Goal: Transaction & Acquisition: Purchase product/service

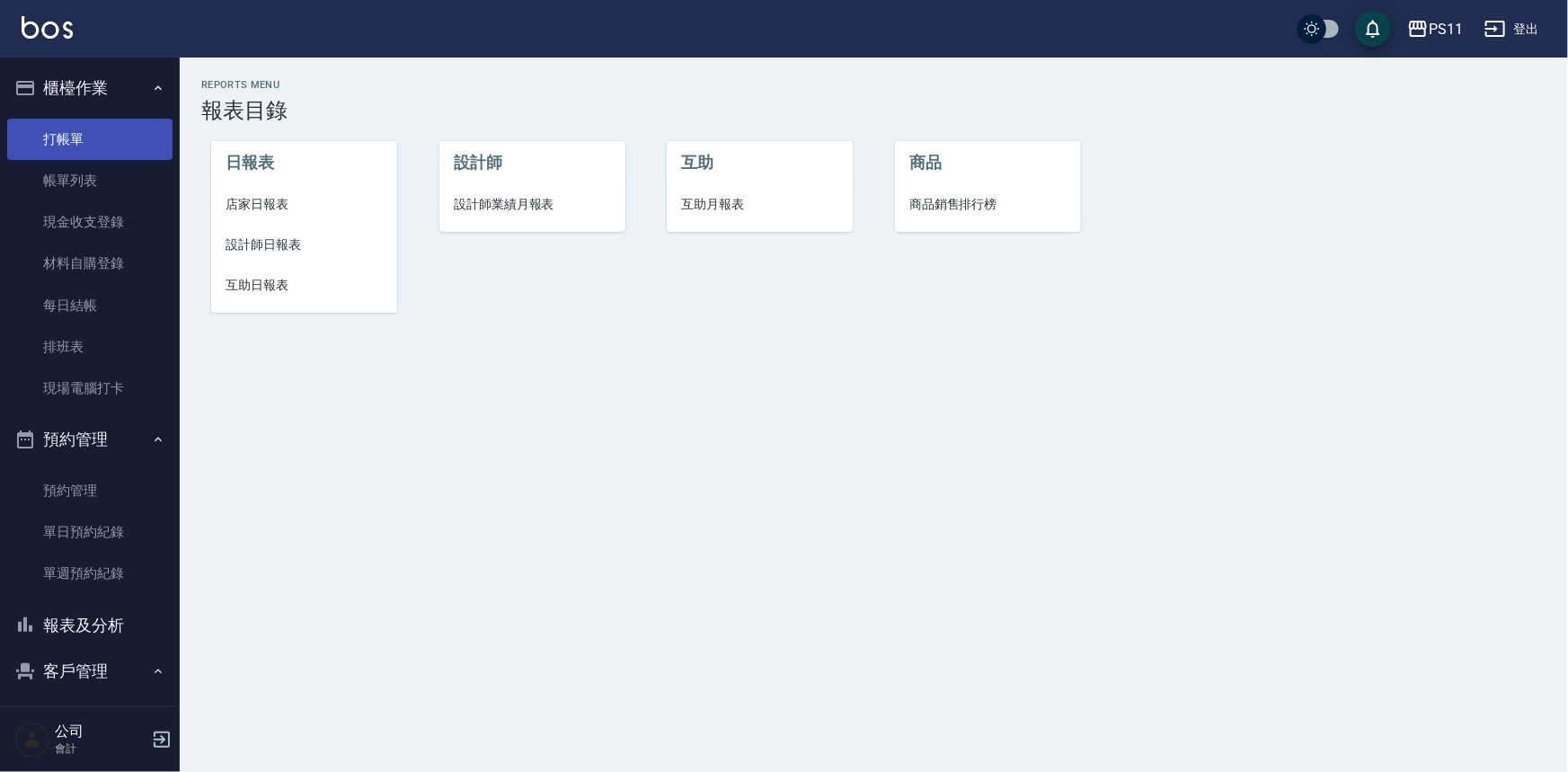
click at [131, 137] on link "打帳單" at bounding box center [90, 139] width 166 height 41
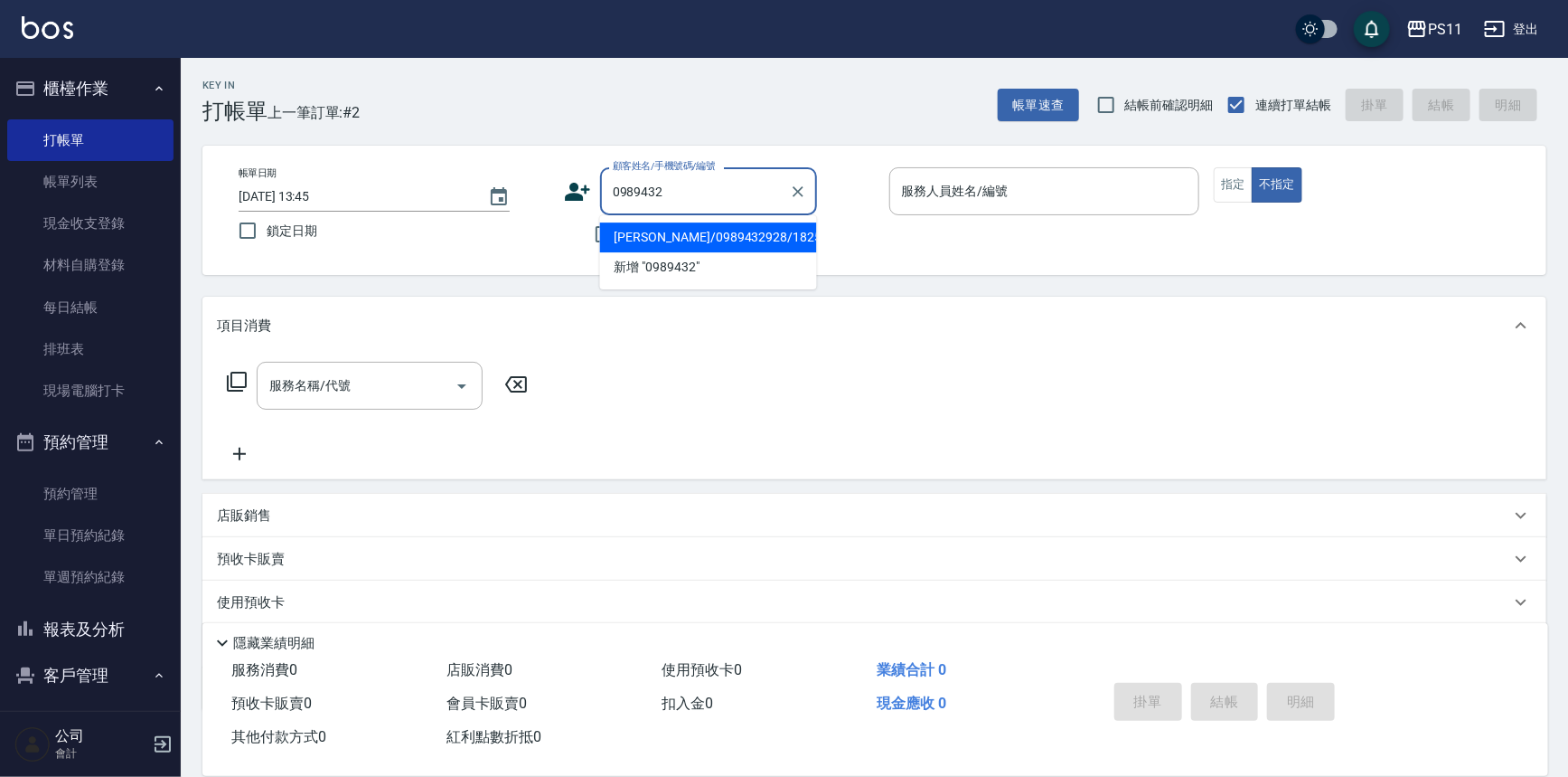
click at [739, 237] on li "[PERSON_NAME]/0989432928/1825" at bounding box center [709, 237] width 217 height 30
type input "[PERSON_NAME]/0989432928/1825"
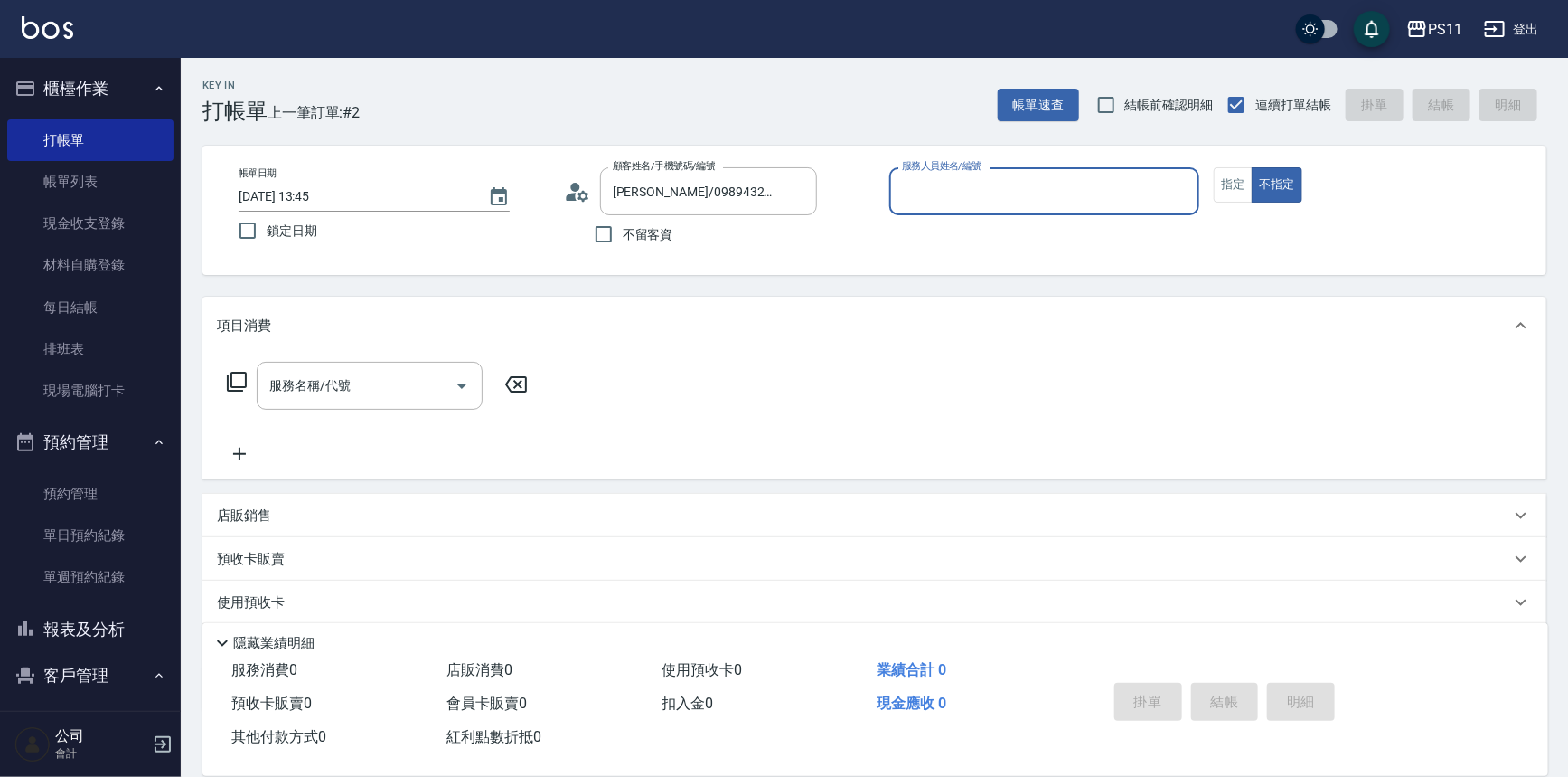
click at [949, 210] on div "服務人員姓名/編號" at bounding box center [1044, 191] width 311 height 47
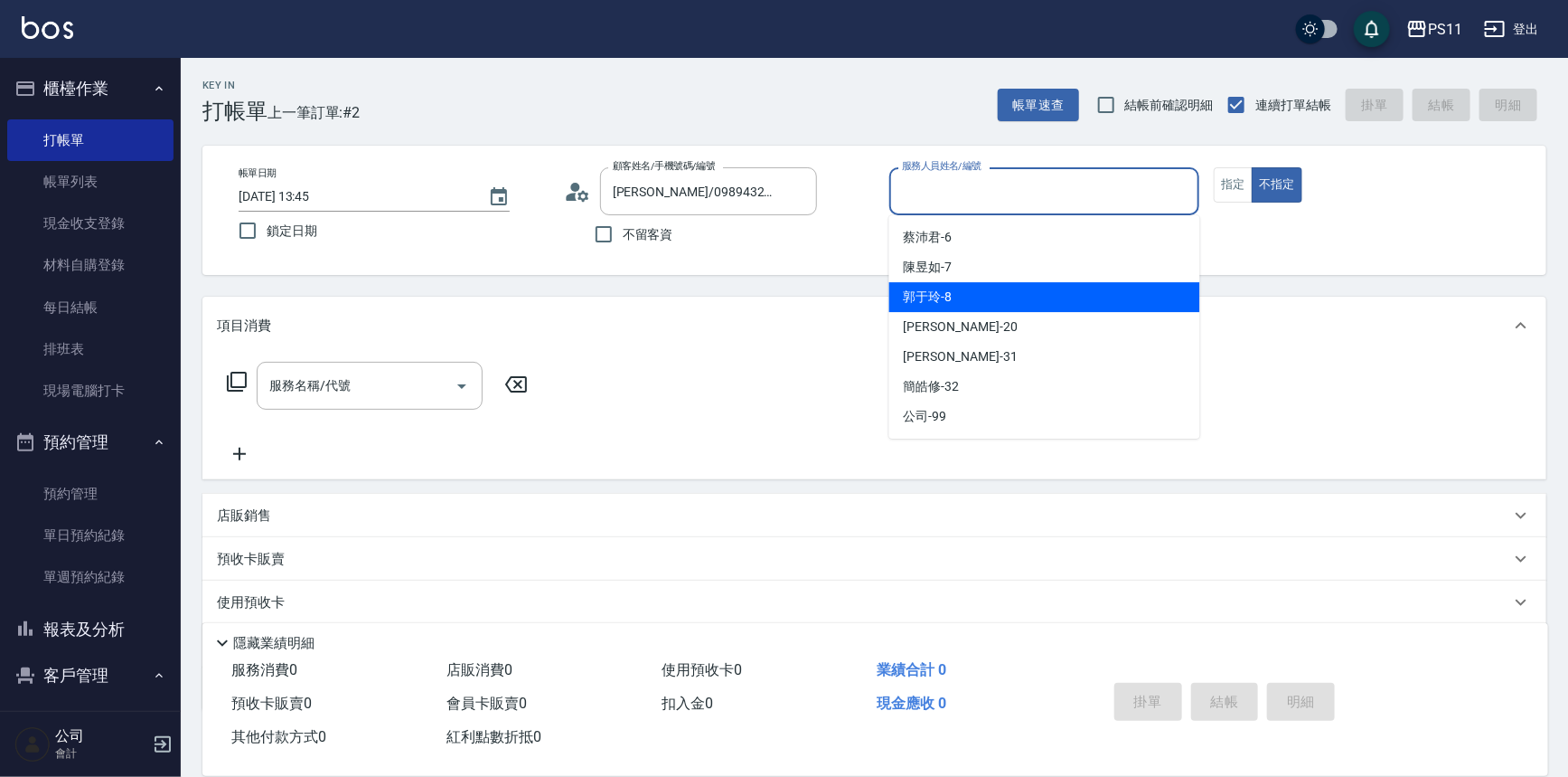
click at [969, 286] on div "[PERSON_NAME]-8" at bounding box center [1044, 296] width 311 height 30
type input "[PERSON_NAME]-8"
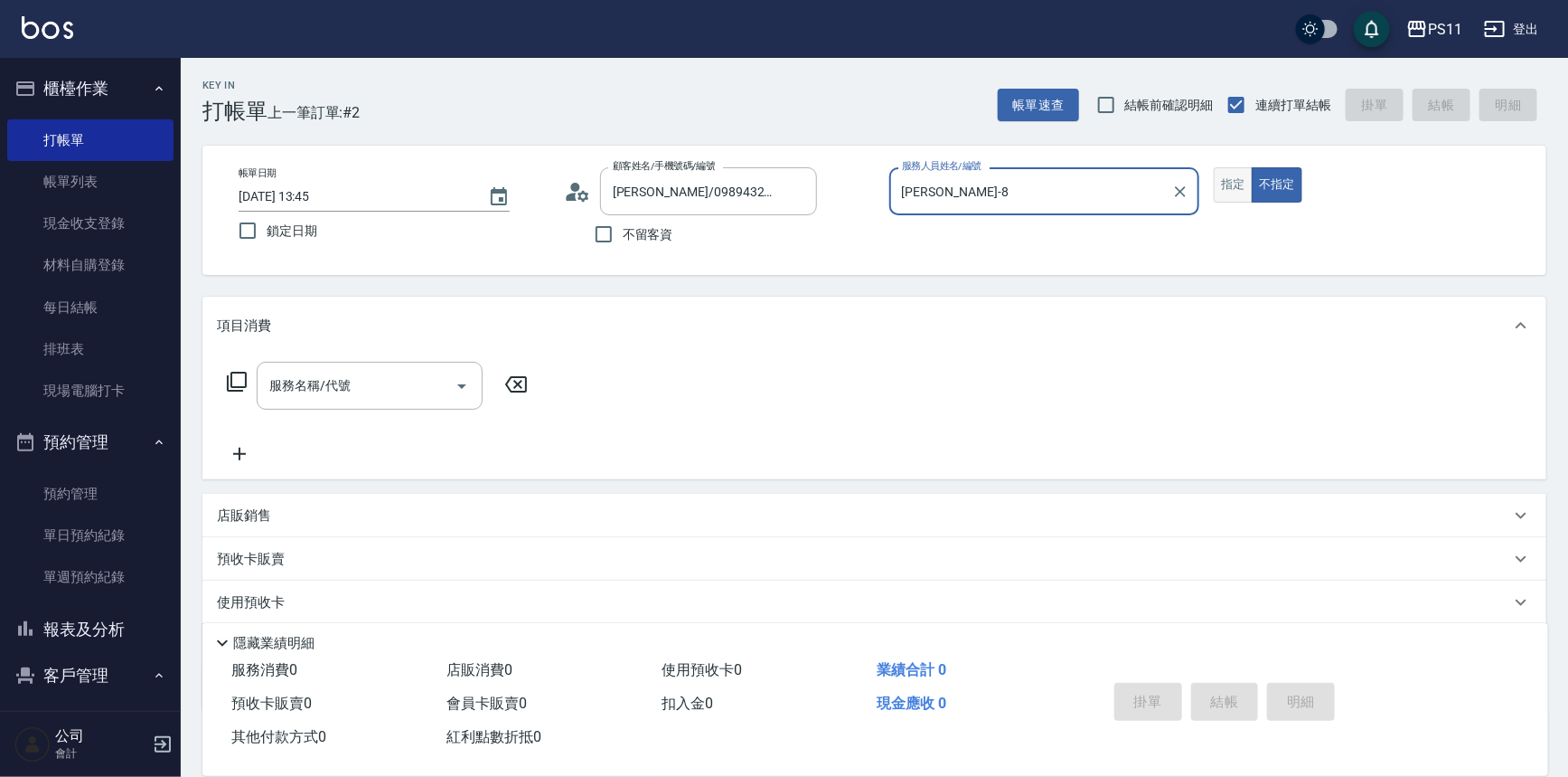
click at [1233, 196] on button "指定" at bounding box center [1233, 185] width 39 height 35
click at [245, 386] on icon at bounding box center [236, 382] width 20 height 20
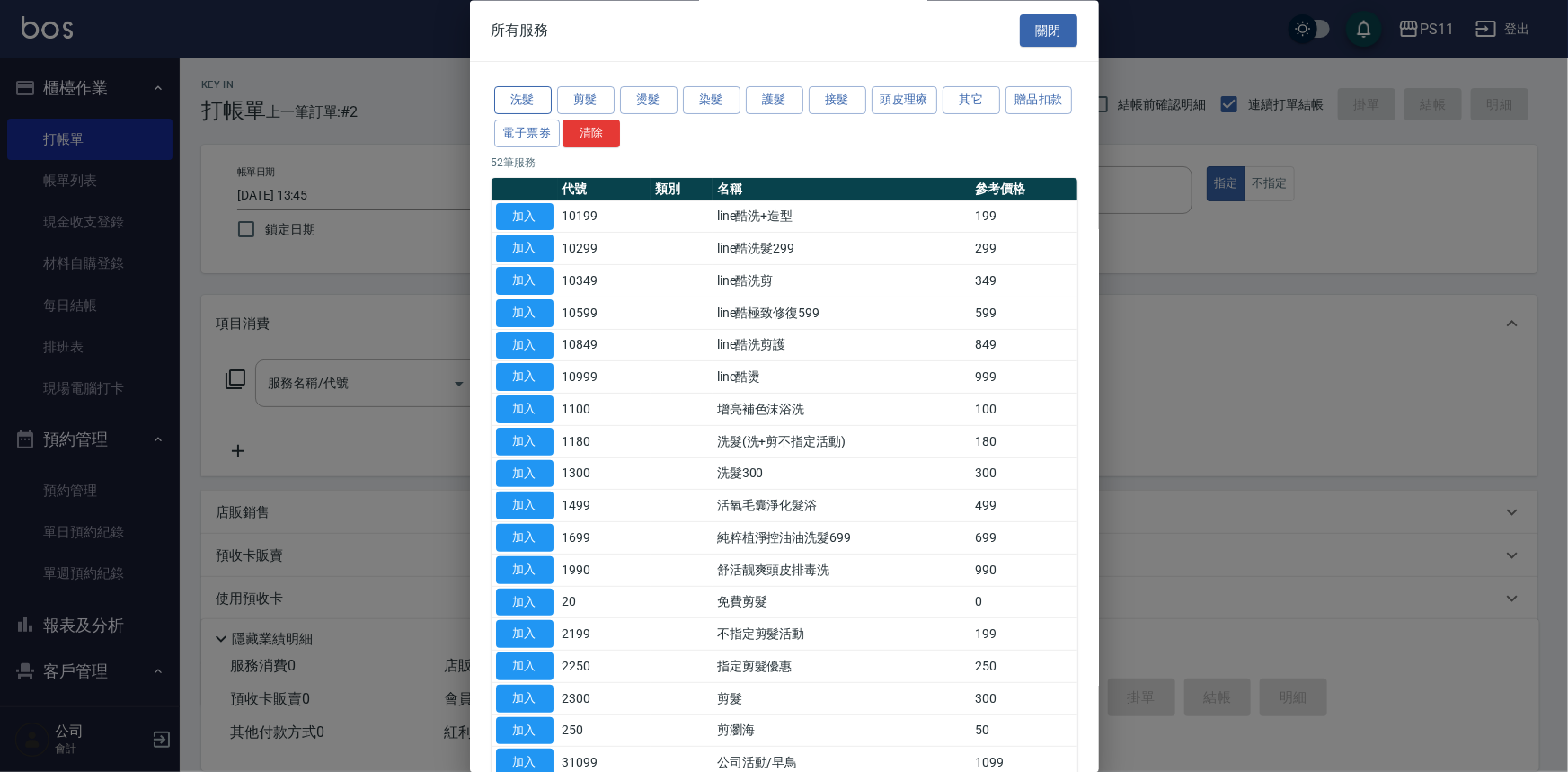
click at [531, 92] on button "洗髮" at bounding box center [523, 101] width 58 height 28
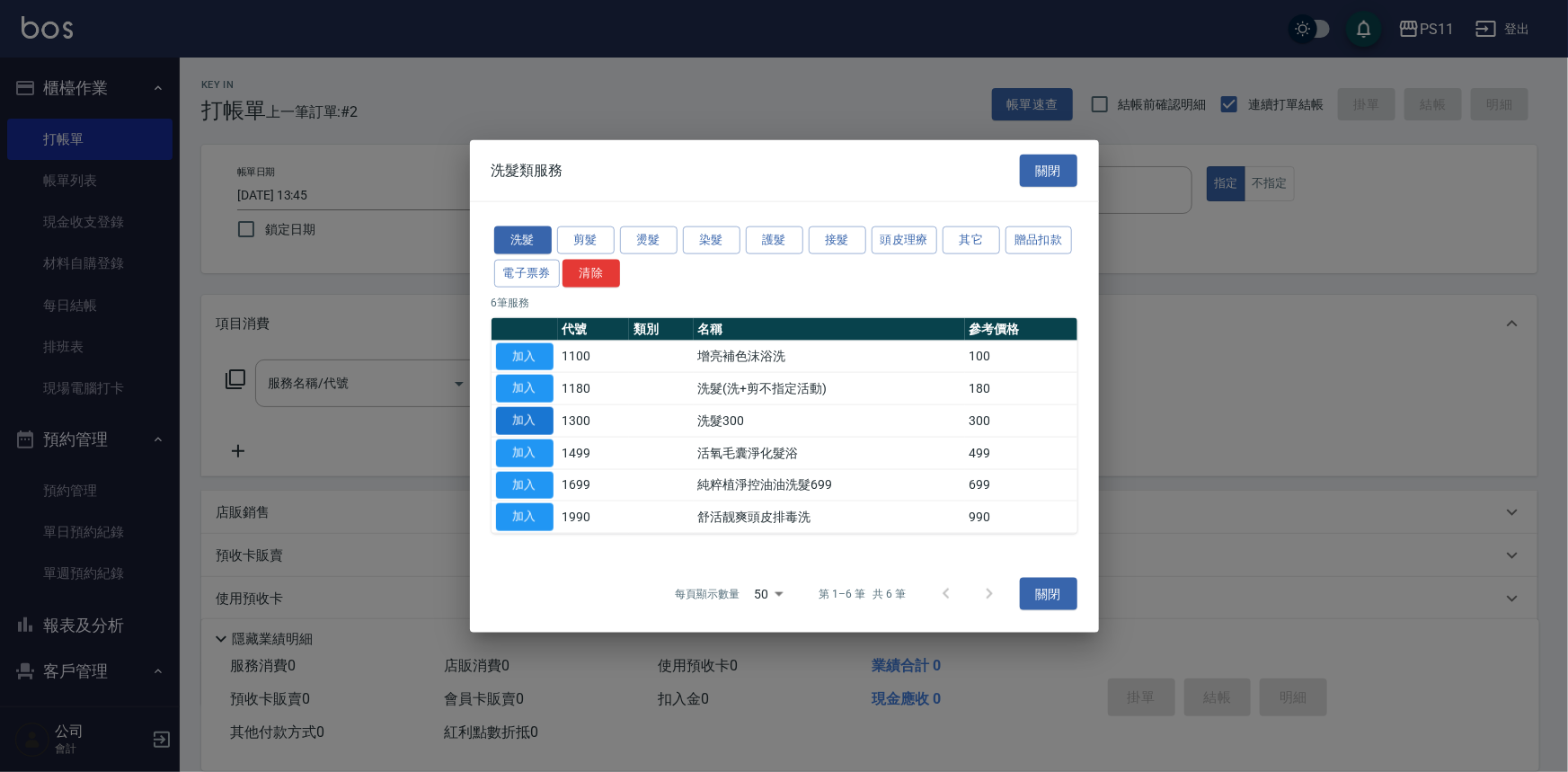
click at [537, 423] on button "加入" at bounding box center [525, 421] width 58 height 28
type input "洗髮300(1300)"
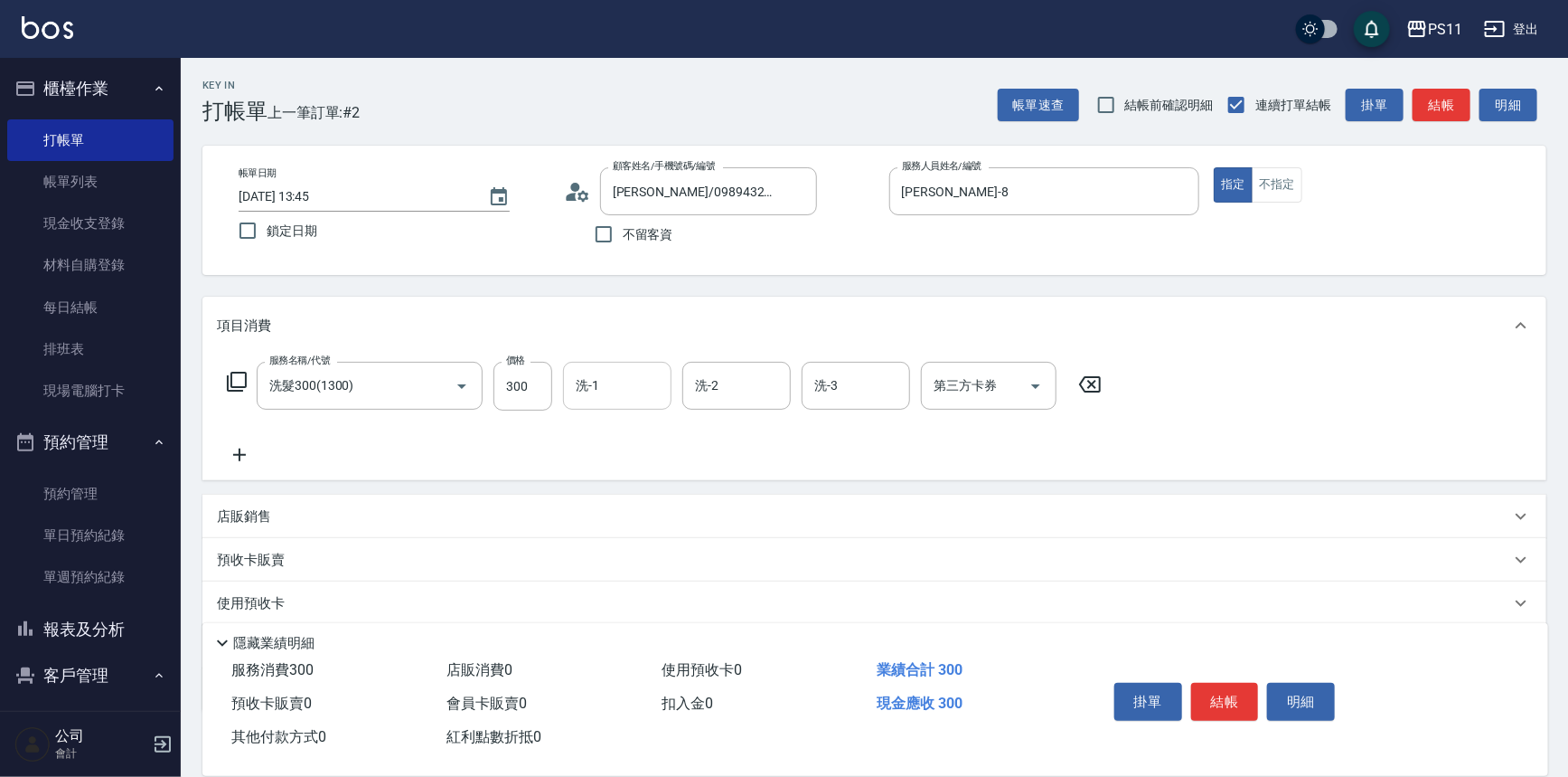
click at [657, 397] on input "洗-1" at bounding box center [617, 386] width 92 height 32
type input "[PERSON_NAME]-20"
click at [236, 460] on icon at bounding box center [239, 454] width 46 height 21
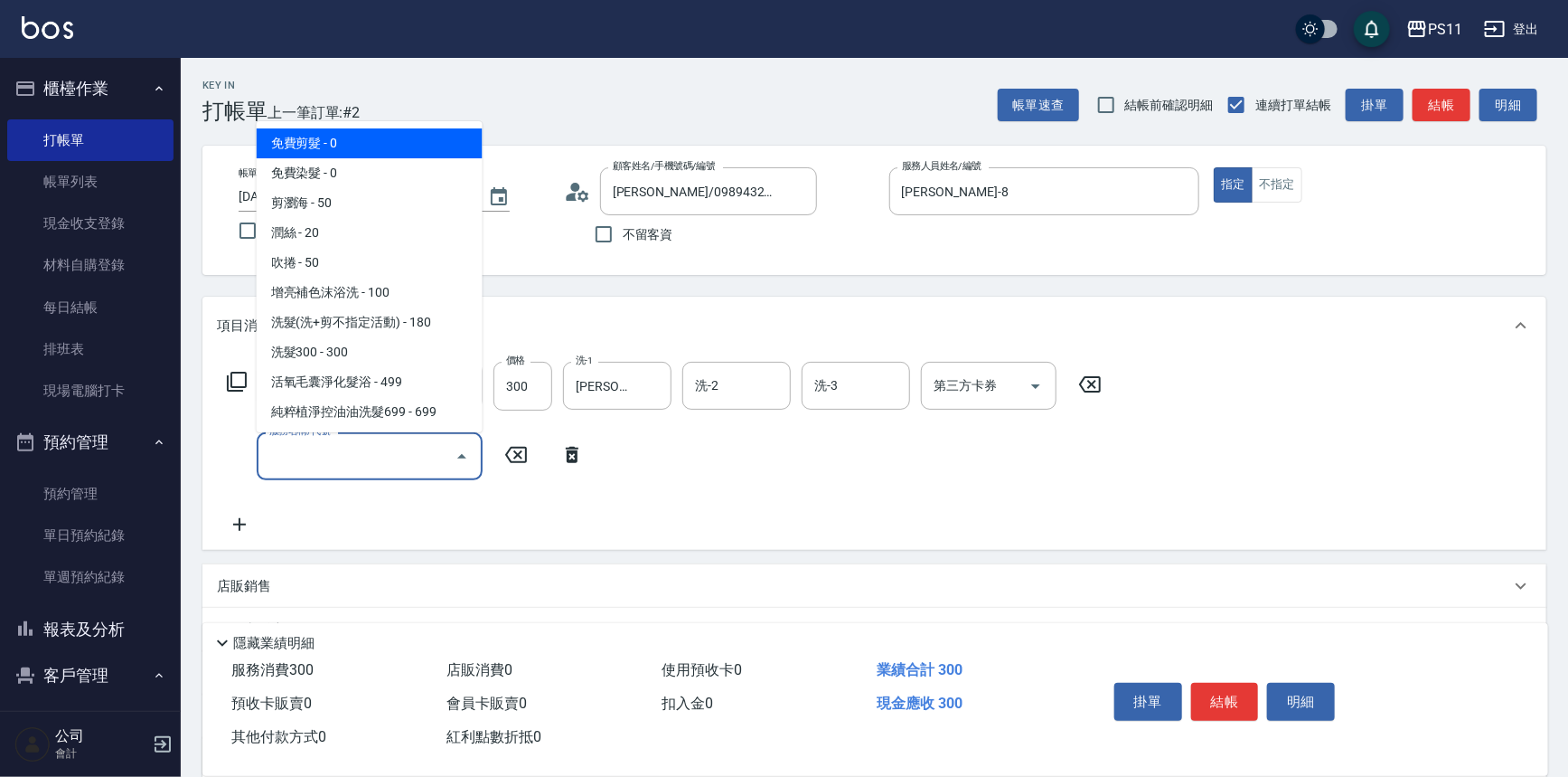
click at [361, 451] on input "服務名稱/代號" at bounding box center [355, 455] width 182 height 32
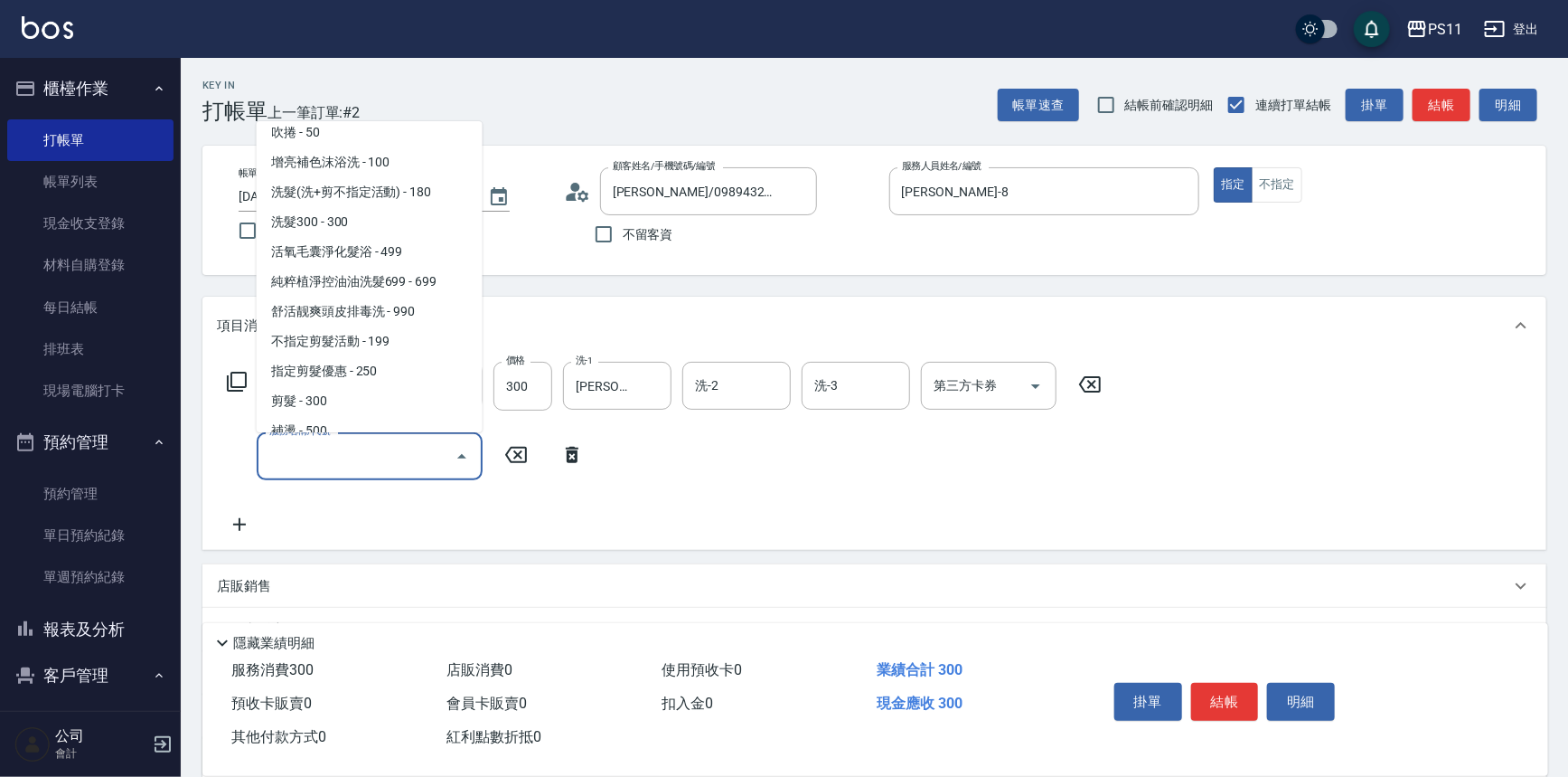
scroll to position [246, 0]
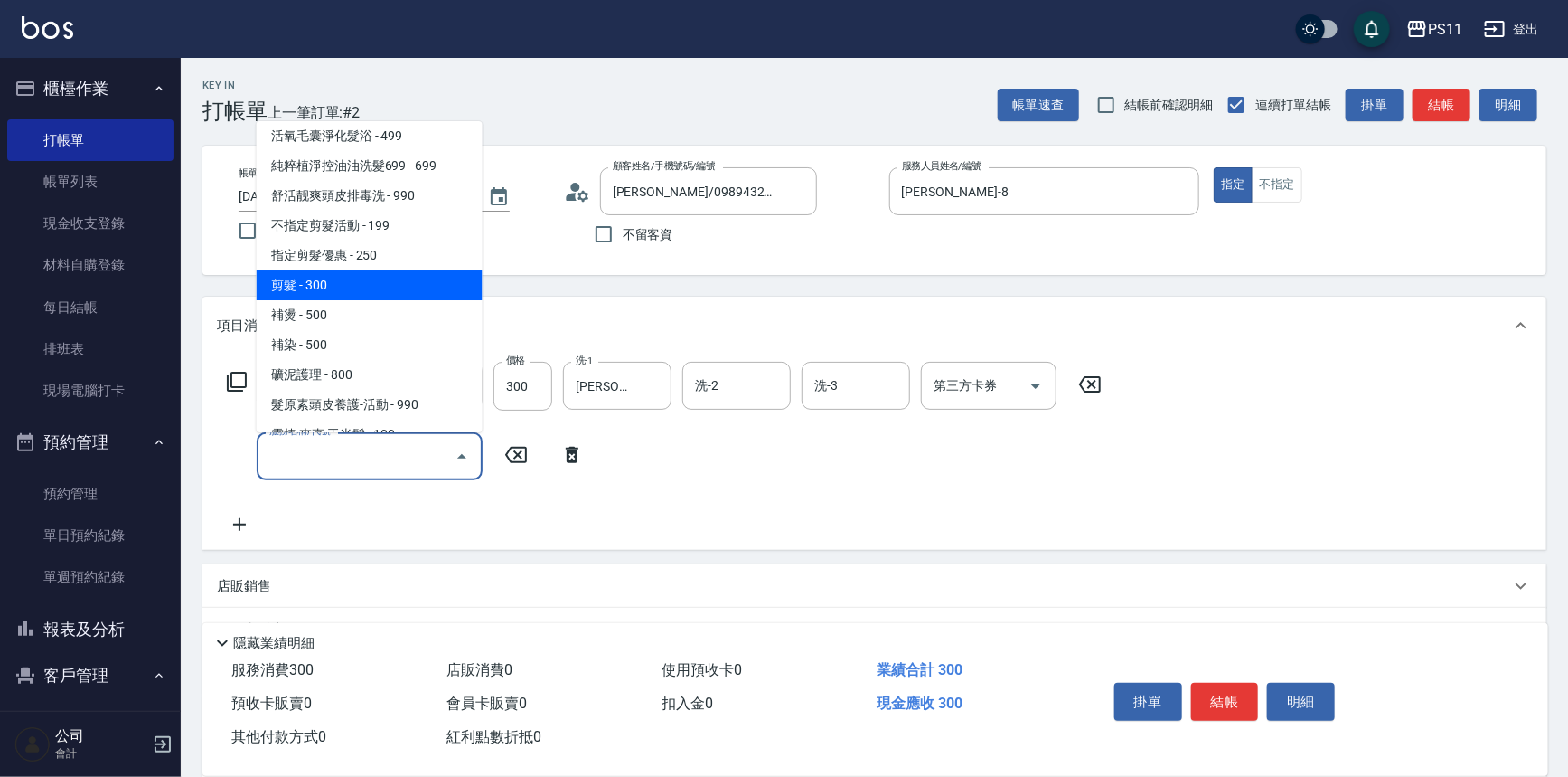
click at [336, 271] on span "剪髮 - 300" at bounding box center [369, 285] width 226 height 30
type input "剪髮(2300)"
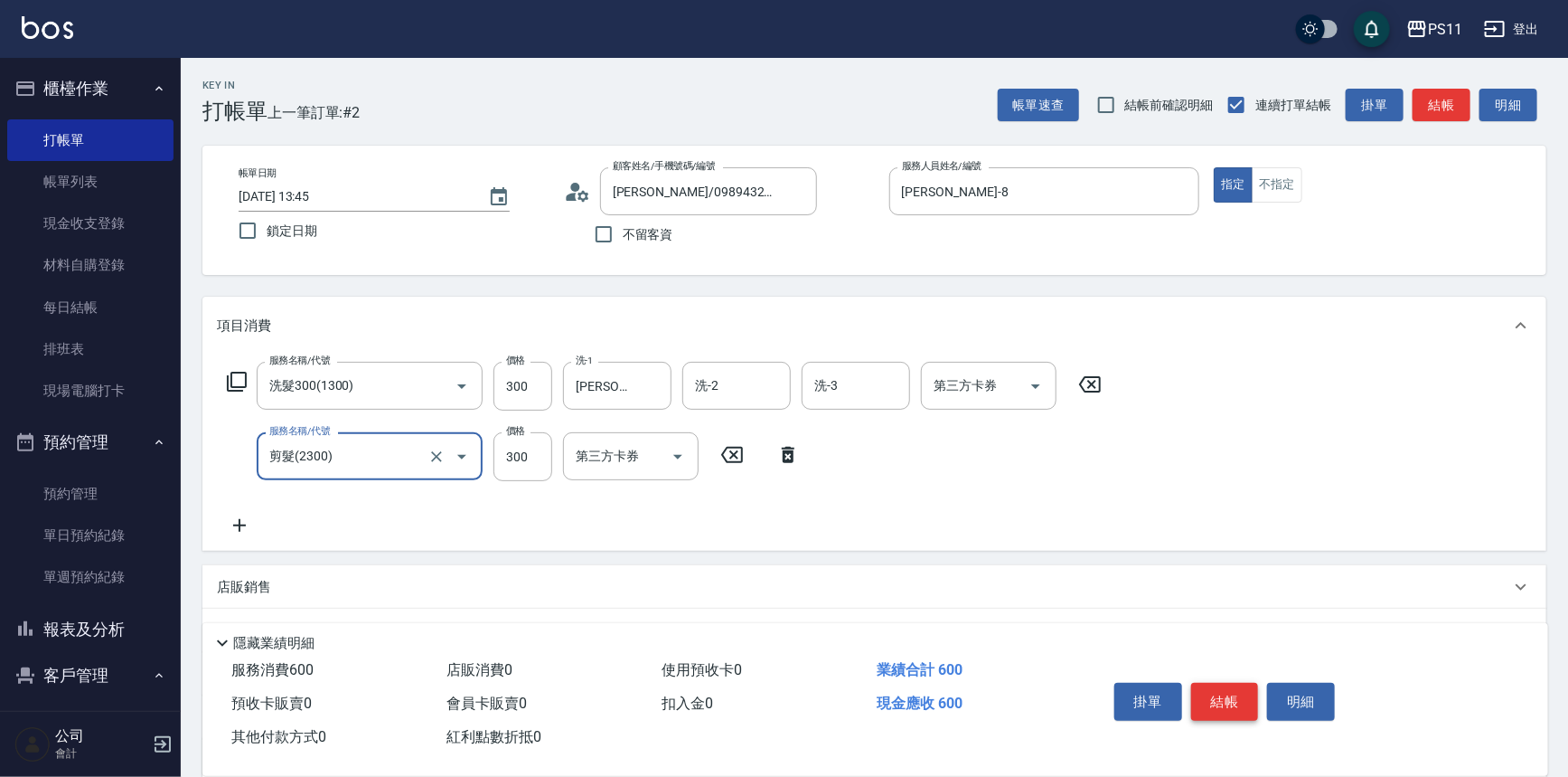
click at [1211, 694] on button "結帳" at bounding box center [1225, 701] width 68 height 38
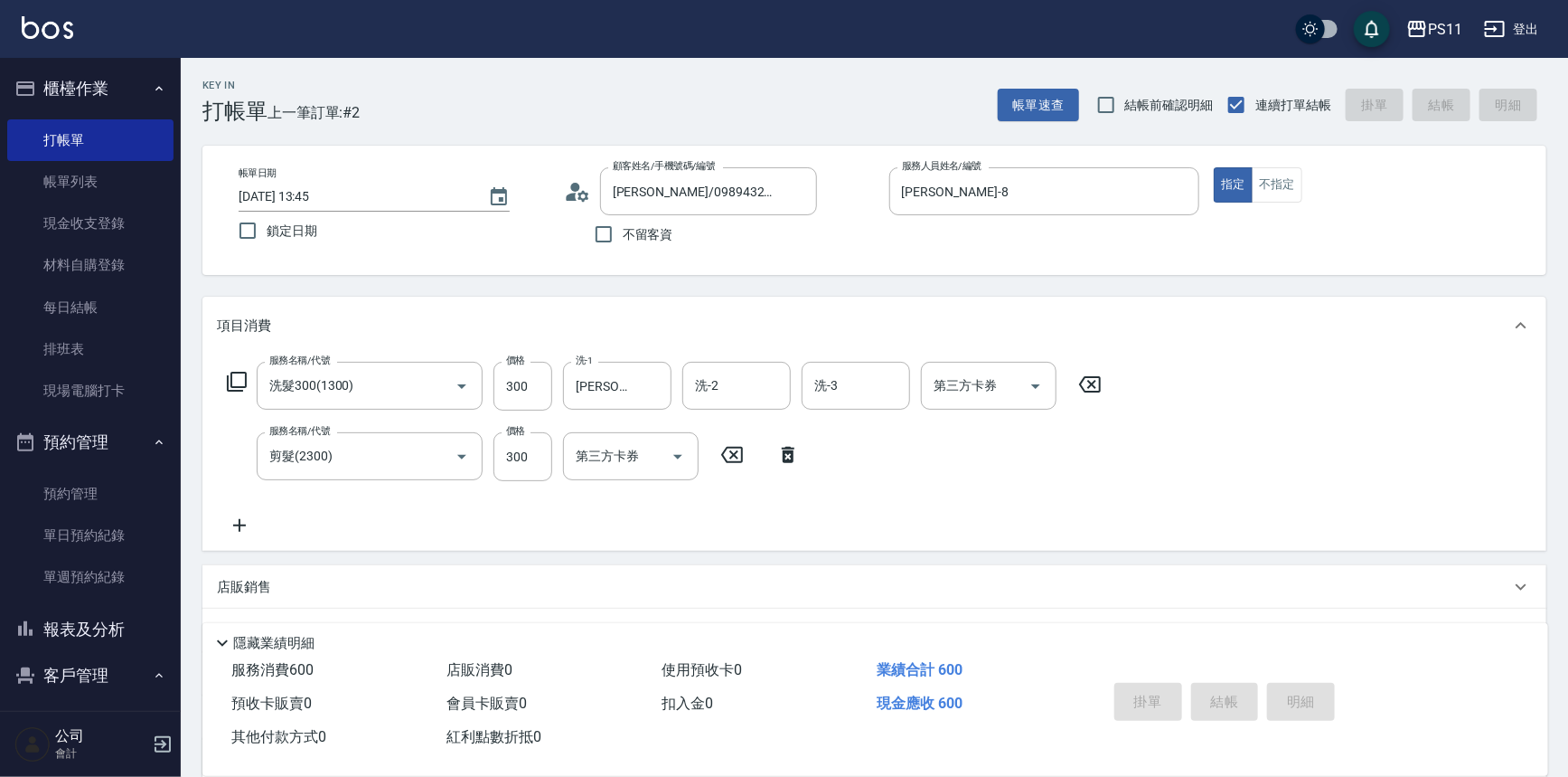
type input "[DATE] 14:09"
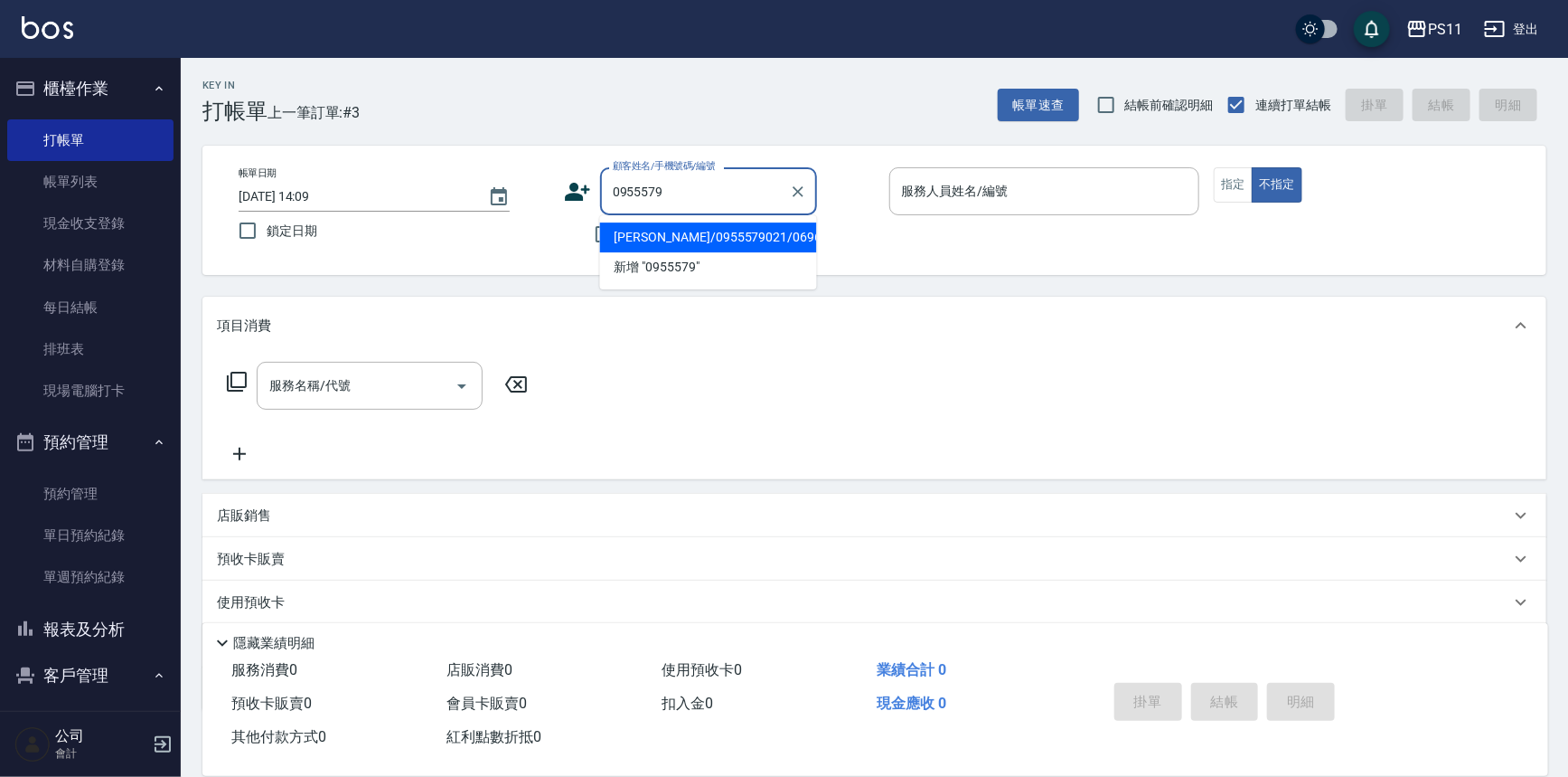
click at [655, 223] on li "[PERSON_NAME]/0955579021/0696" at bounding box center [709, 237] width 217 height 30
type input "[PERSON_NAME]/0955579021/0696"
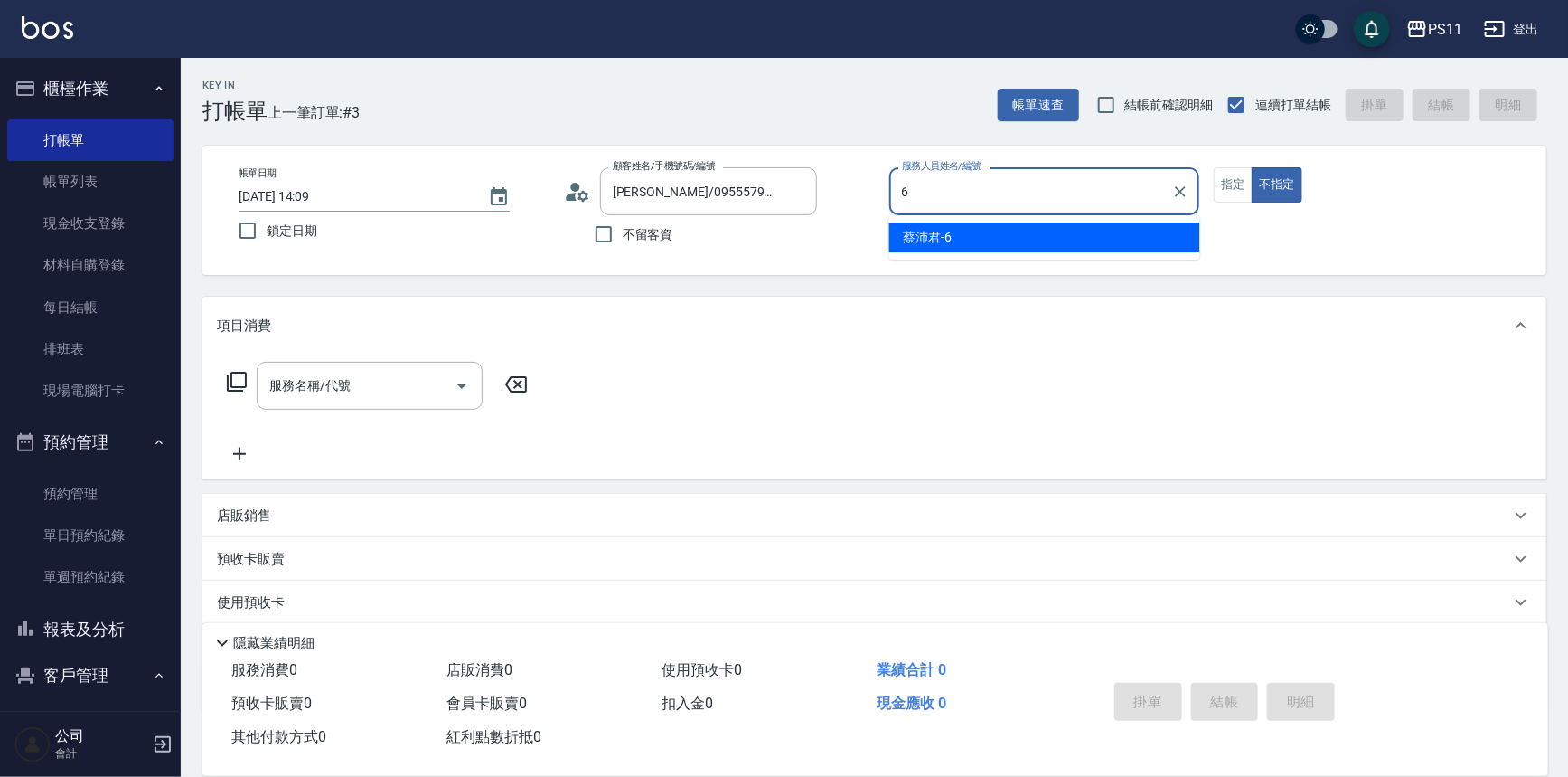
type input "[PERSON_NAME]6"
type button "false"
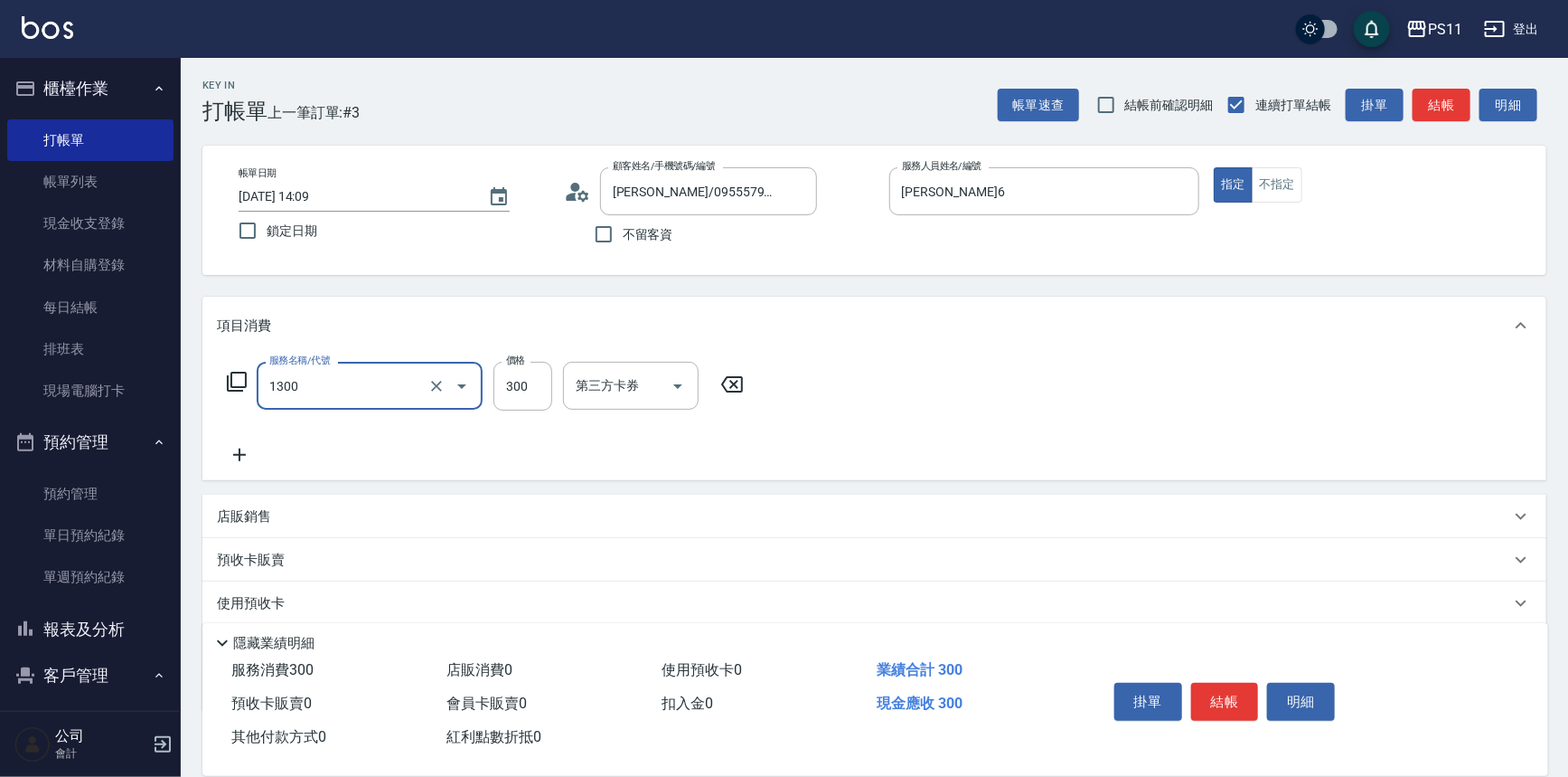
type input "洗髮300(1300)"
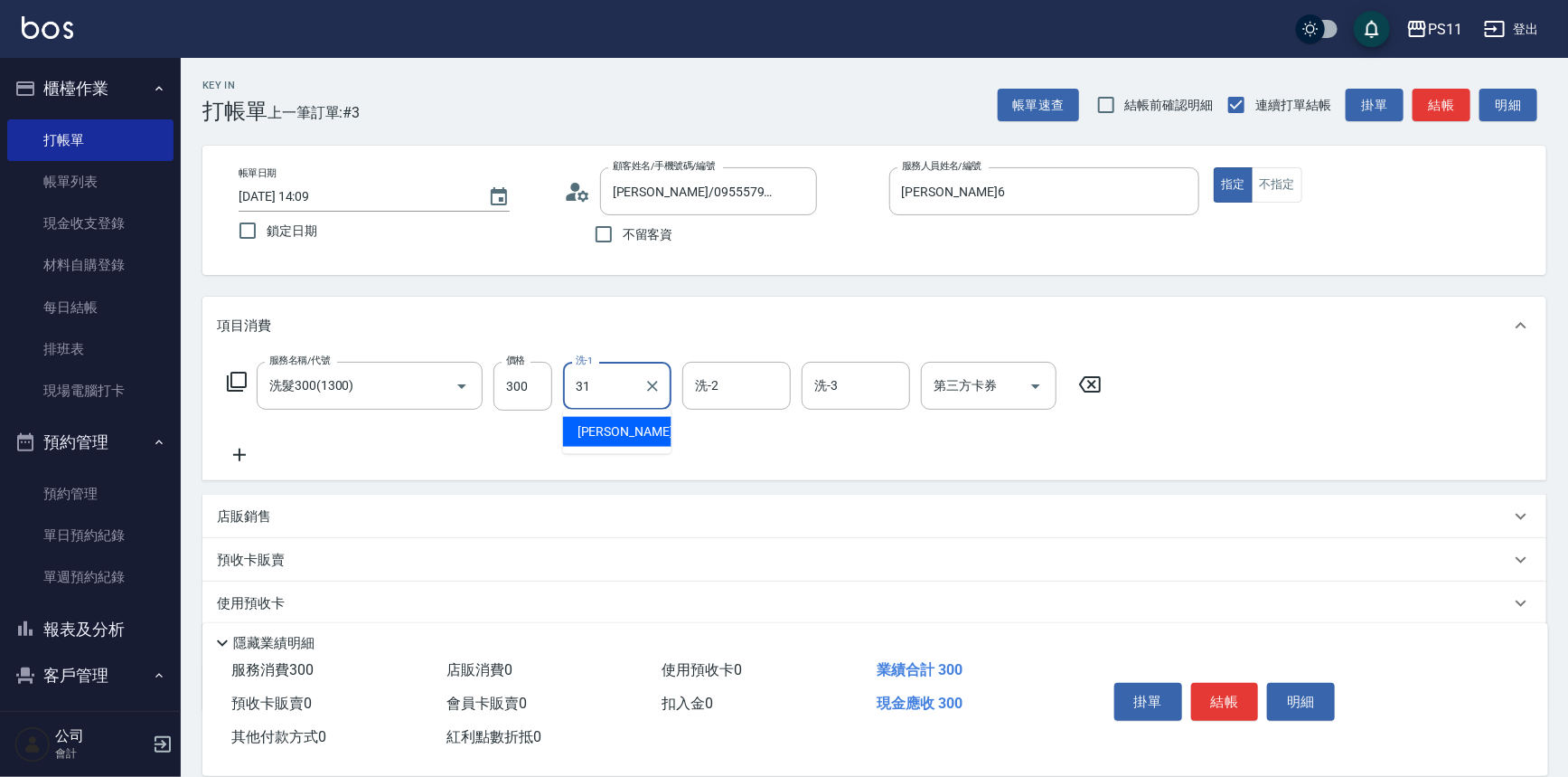
type input "[PERSON_NAME]-31"
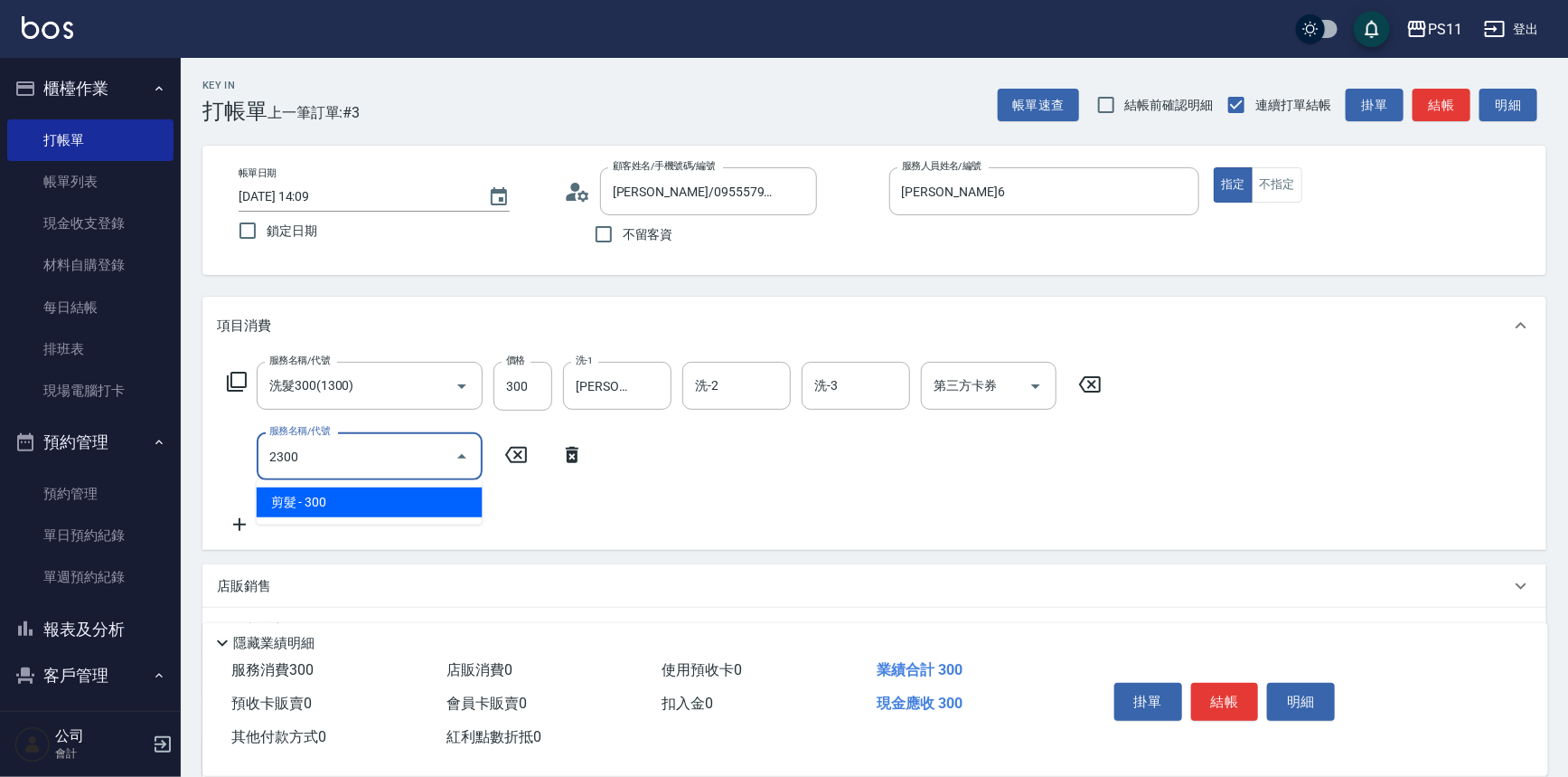
type input "剪髮(2300)"
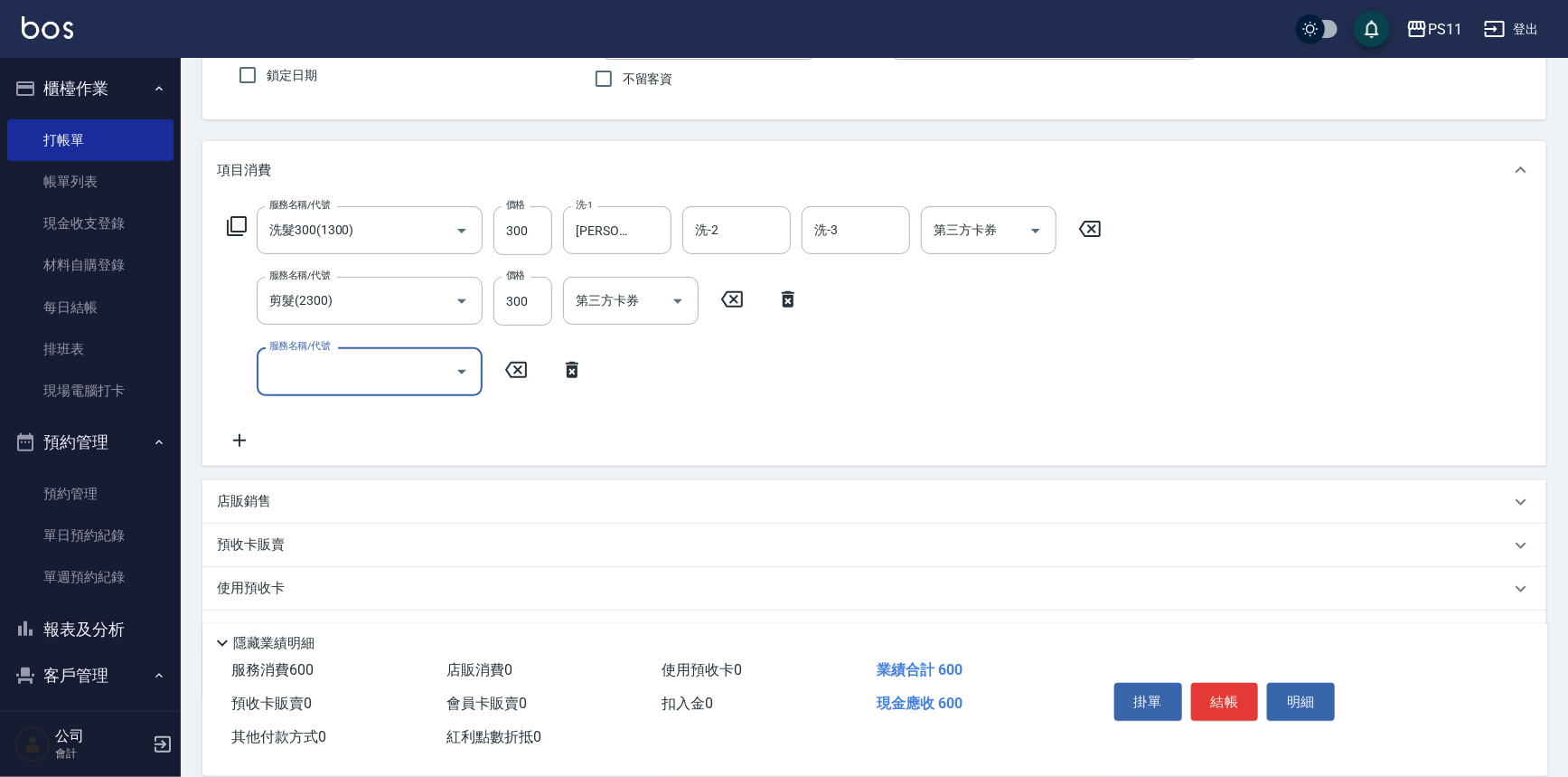
scroll to position [244, 0]
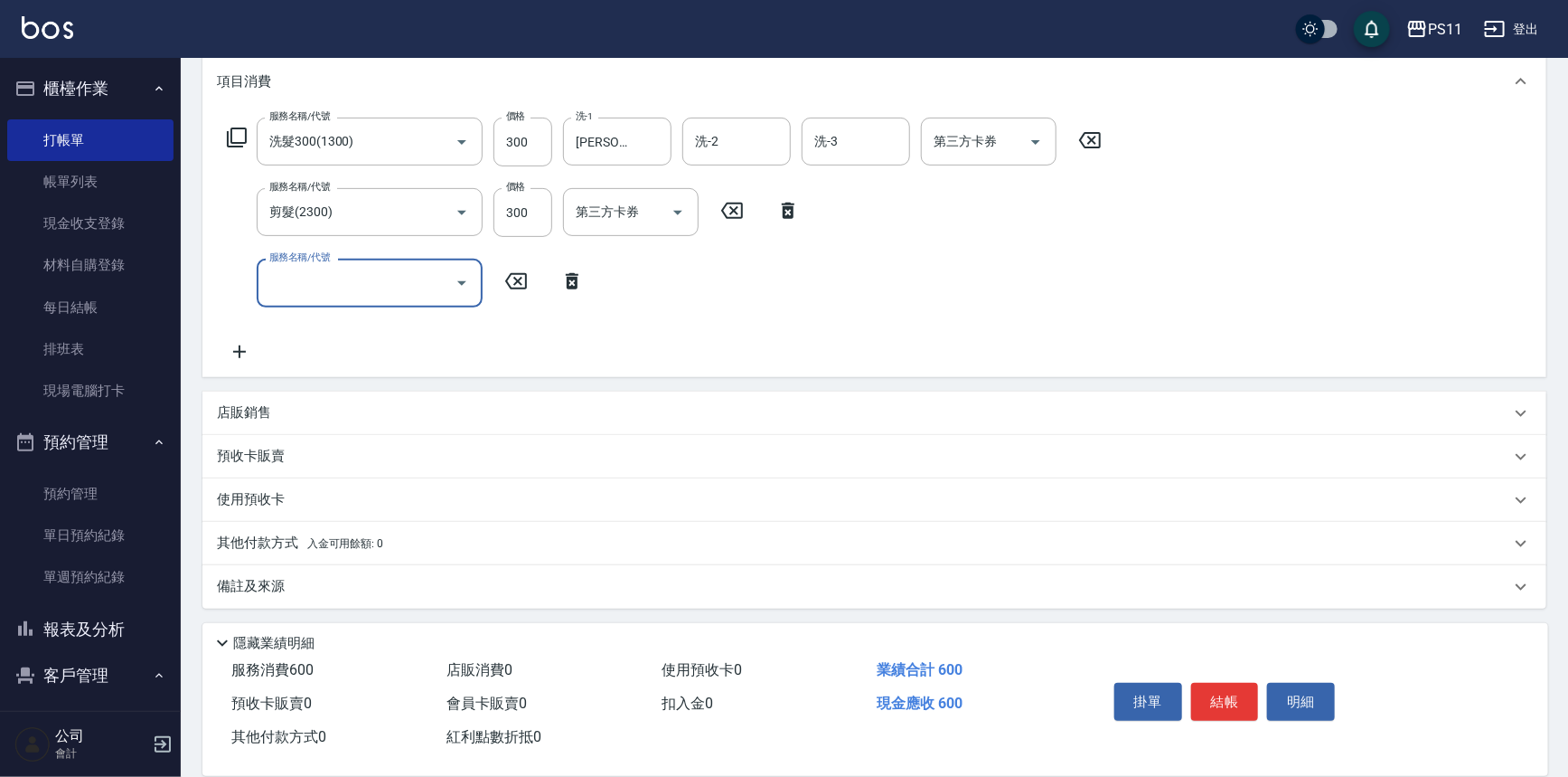
click at [244, 536] on p "其他付款方式 入金可用餘額: 0" at bounding box center [300, 544] width 167 height 20
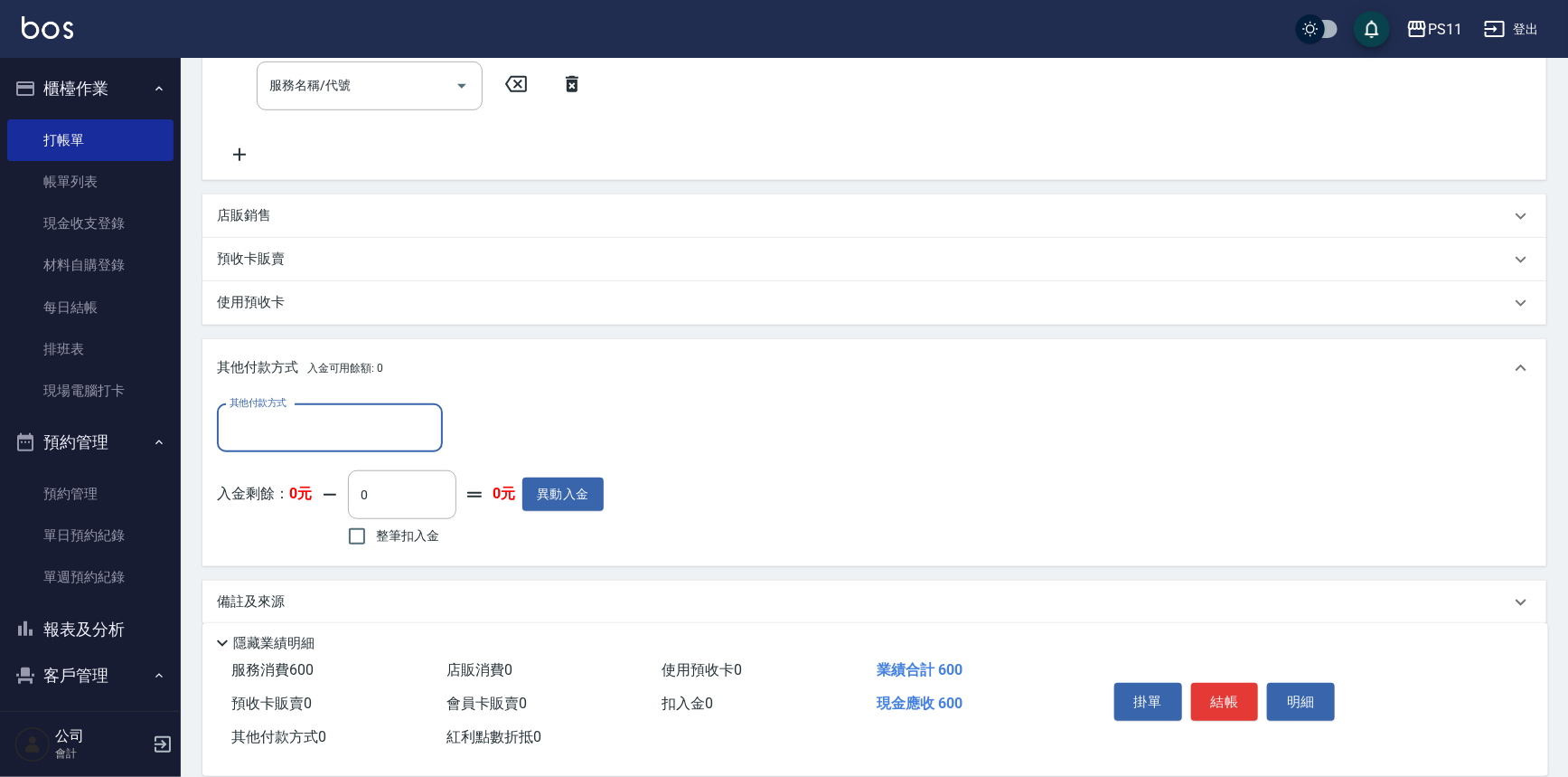
scroll to position [443, 0]
click at [348, 420] on input "其他付款方式" at bounding box center [329, 426] width 209 height 32
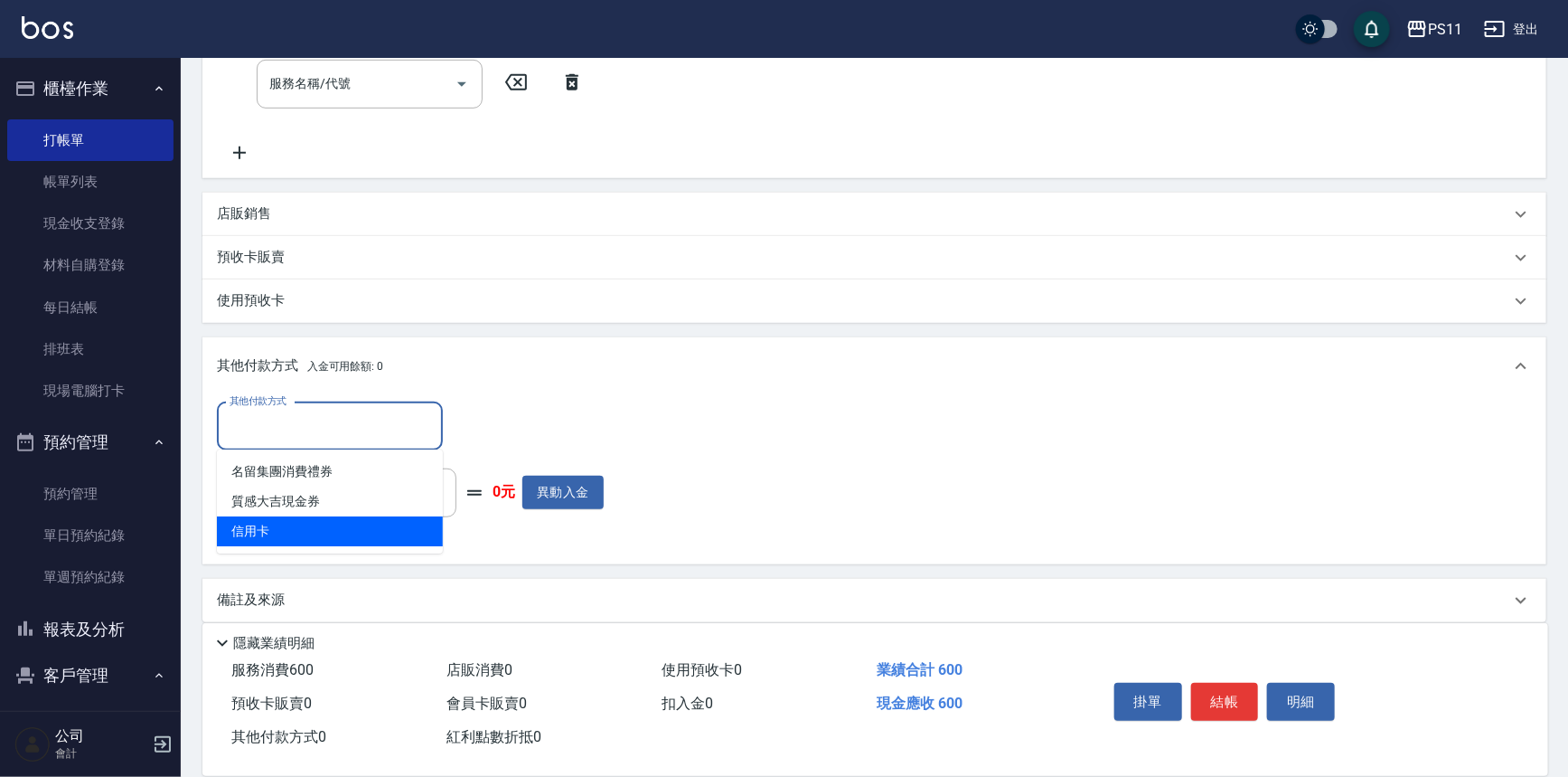
click at [349, 520] on span "信用卡" at bounding box center [329, 531] width 226 height 30
type input "信用卡"
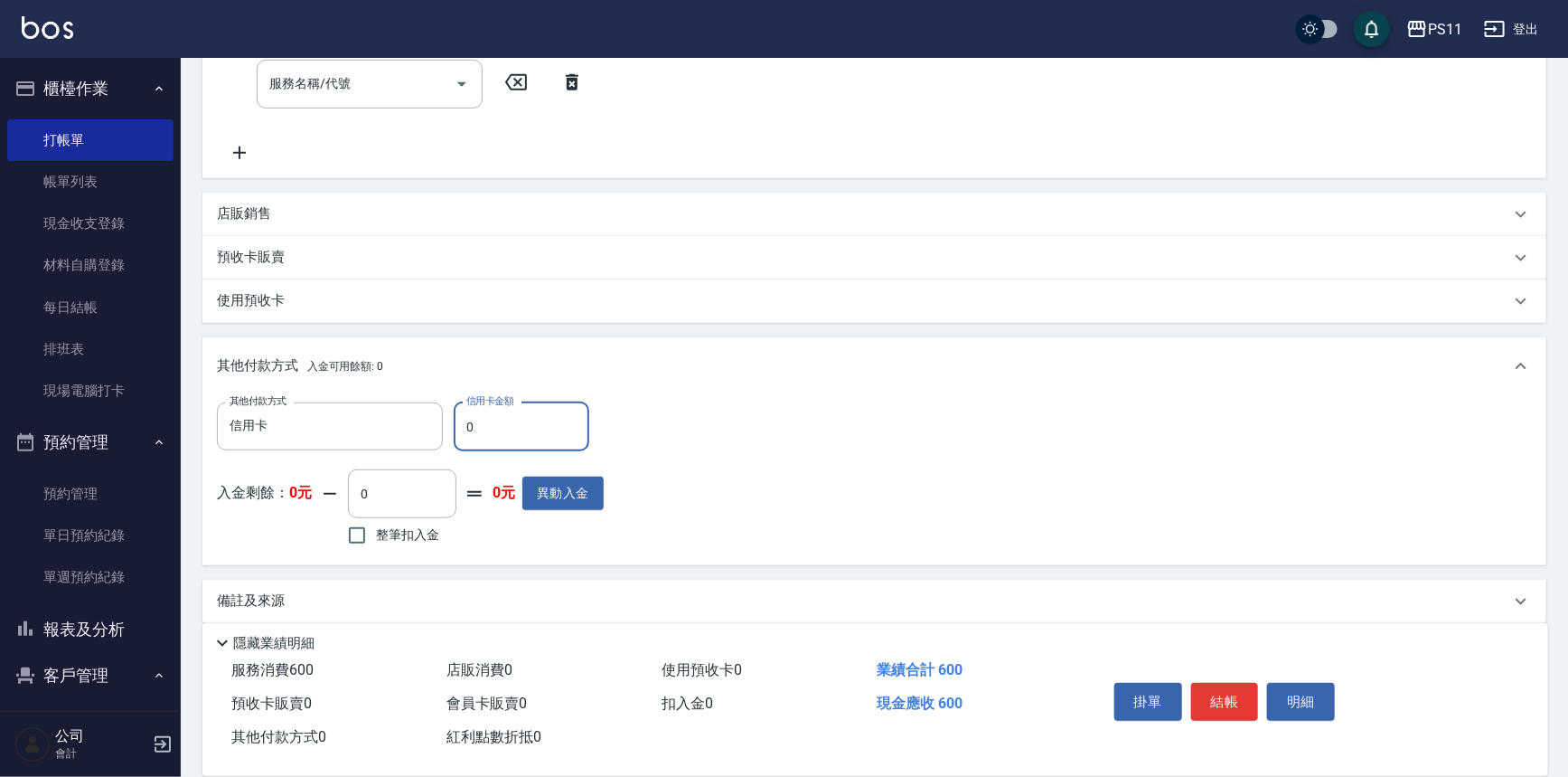
drag, startPoint x: 492, startPoint y: 427, endPoint x: 463, endPoint y: 435, distance: 30.1
click at [463, 435] on input "0" at bounding box center [521, 426] width 136 height 48
type input "600"
type input "[DATE] 14:16"
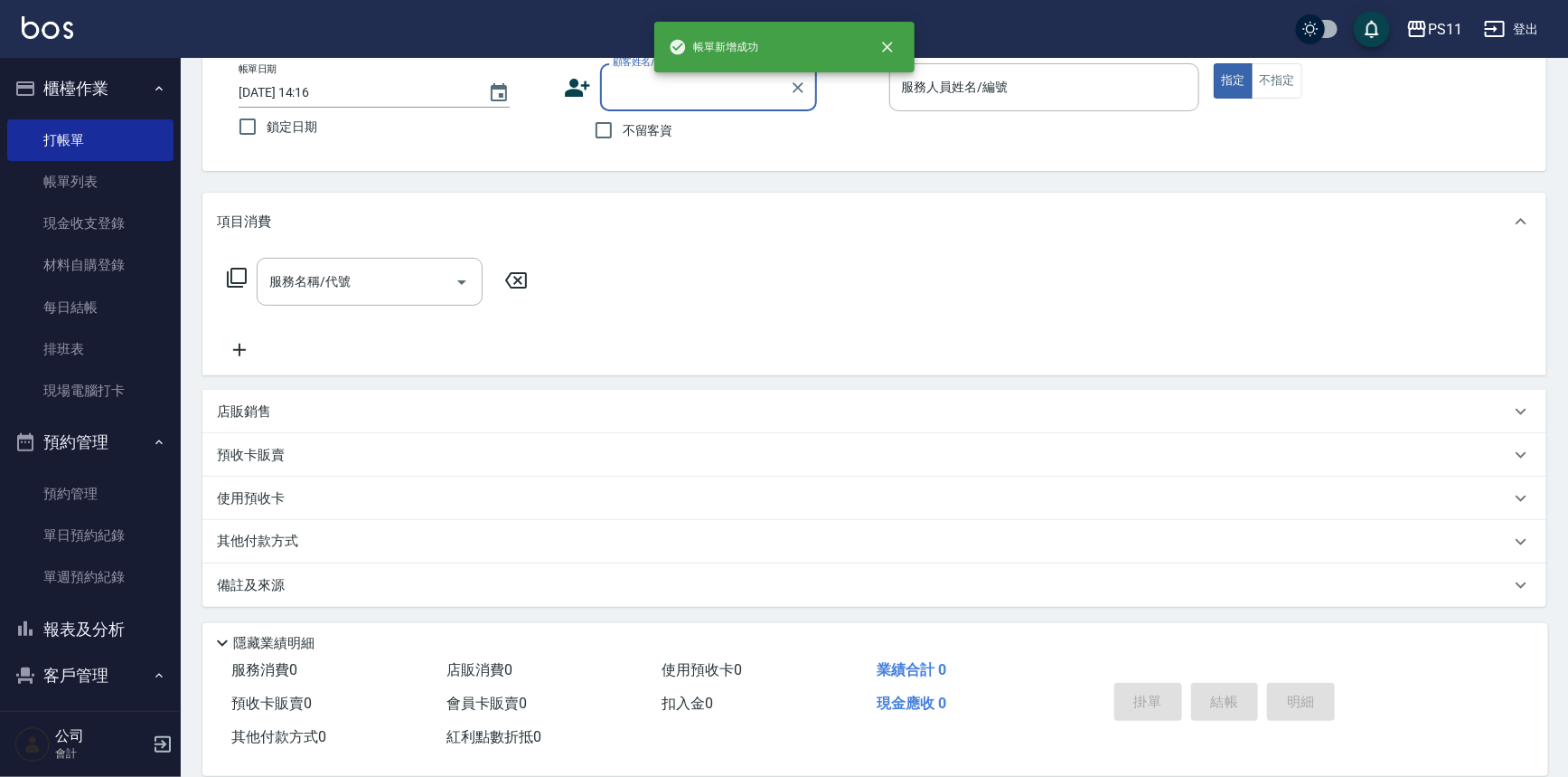
scroll to position [0, 0]
